Goal: Transaction & Acquisition: Obtain resource

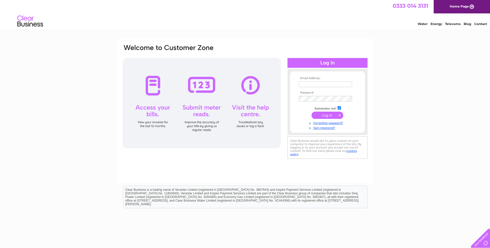
type input "[PERSON_NAME][EMAIL_ADDRESS][DOMAIN_NAME]"
click at [328, 114] on input "submit" at bounding box center [327, 115] width 32 height 7
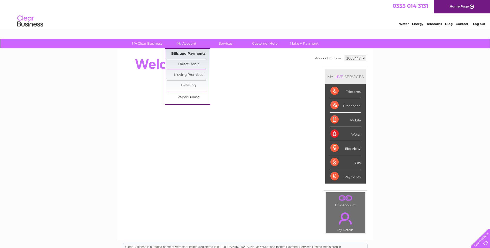
click at [180, 52] on link "Bills and Payments" at bounding box center [188, 54] width 43 height 10
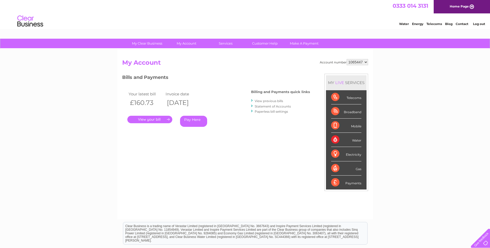
click at [149, 121] on link "." at bounding box center [149, 119] width 45 height 7
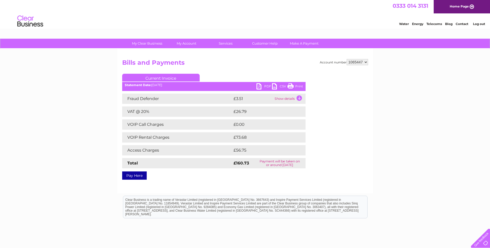
click at [267, 86] on link "PDF" at bounding box center [263, 86] width 15 height 7
